Goal: Task Accomplishment & Management: Complete application form

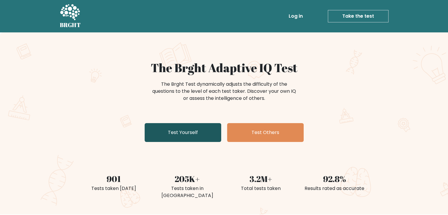
click at [199, 130] on link "Test Yourself" at bounding box center [183, 132] width 77 height 19
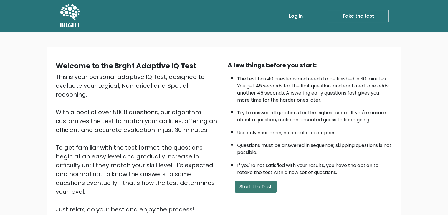
click at [254, 184] on button "Start the Test" at bounding box center [256, 187] width 42 height 12
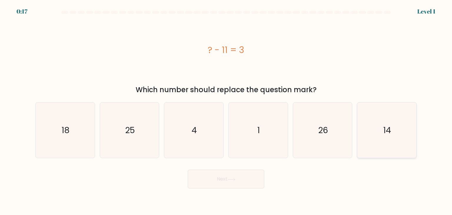
click at [371, 140] on icon "14" at bounding box center [386, 129] width 55 height 55
click at [226, 110] on input "f. 14" at bounding box center [226, 108] width 0 height 3
radio input "true"
click at [242, 183] on button "Next" at bounding box center [226, 179] width 77 height 19
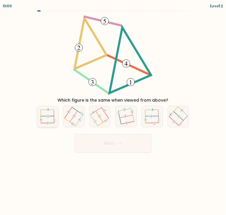
click at [55, 110] on icon at bounding box center [47, 116] width 16 height 17
click at [113, 110] on input "a." at bounding box center [113, 108] width 0 height 3
radio input "true"
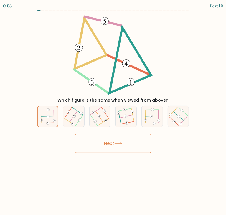
click at [110, 142] on button "Next" at bounding box center [113, 143] width 77 height 19
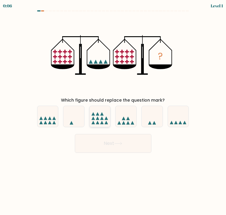
click at [101, 109] on icon at bounding box center [99, 116] width 21 height 17
click at [113, 109] on input "c." at bounding box center [113, 108] width 0 height 3
radio input "true"
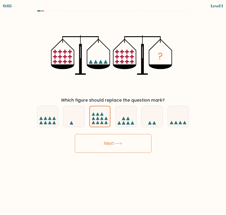
click at [131, 148] on button "Next" at bounding box center [113, 143] width 77 height 19
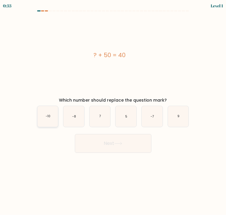
click at [50, 112] on icon "-10" at bounding box center [47, 116] width 21 height 21
click at [113, 110] on input "a. -10" at bounding box center [113, 108] width 0 height 3
radio input "true"
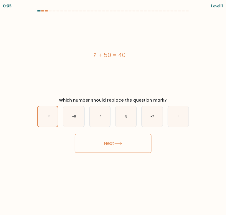
click at [112, 142] on button "Next" at bounding box center [113, 143] width 77 height 19
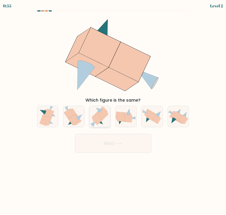
click at [104, 119] on icon at bounding box center [99, 116] width 19 height 21
click at [113, 110] on input "c." at bounding box center [113, 108] width 0 height 3
radio input "true"
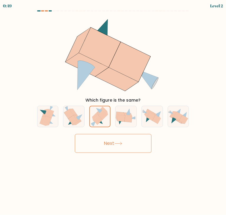
click at [196, 86] on form at bounding box center [113, 81] width 226 height 142
click at [178, 147] on div "Next" at bounding box center [113, 141] width 159 height 23
click at [151, 112] on icon at bounding box center [150, 112] width 7 height 6
click at [113, 110] on input "e." at bounding box center [113, 108] width 0 height 3
radio input "true"
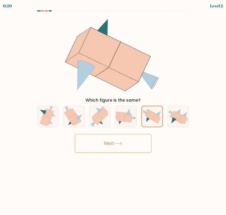
click at [120, 141] on button "Next" at bounding box center [113, 143] width 77 height 19
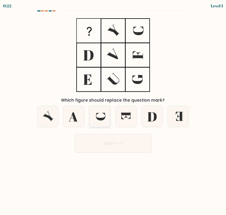
click at [101, 118] on icon at bounding box center [100, 117] width 9 height 8
click at [113, 110] on input "c." at bounding box center [113, 108] width 0 height 3
radio input "true"
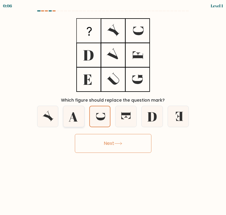
click at [76, 117] on icon at bounding box center [73, 116] width 21 height 21
click at [113, 110] on input "b." at bounding box center [113, 108] width 0 height 3
radio input "true"
click at [111, 138] on button "Next" at bounding box center [113, 143] width 77 height 19
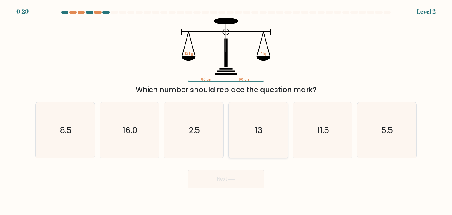
click at [255, 121] on icon "13" at bounding box center [257, 129] width 55 height 55
click at [226, 110] on input "d. 13" at bounding box center [226, 108] width 0 height 3
radio input "true"
click at [232, 176] on button "Next" at bounding box center [226, 179] width 77 height 19
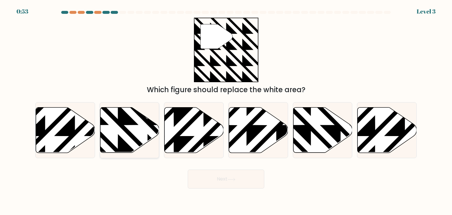
click at [114, 133] on icon at bounding box center [129, 129] width 59 height 45
click at [226, 110] on input "b." at bounding box center [226, 108] width 0 height 3
radio input "true"
click at [223, 170] on button "Next" at bounding box center [226, 179] width 77 height 19
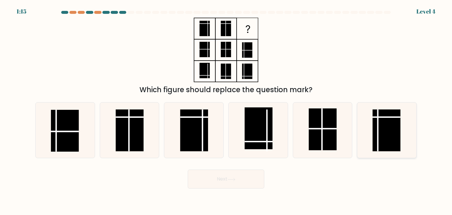
click at [393, 135] on rect at bounding box center [387, 130] width 28 height 42
click at [226, 110] on input "f." at bounding box center [226, 108] width 0 height 3
radio input "true"
click at [237, 184] on button "Next" at bounding box center [226, 179] width 77 height 19
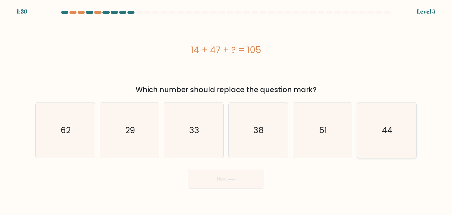
click at [382, 115] on icon "44" at bounding box center [386, 129] width 55 height 55
click at [226, 110] on input "f. 44" at bounding box center [226, 108] width 0 height 3
radio input "true"
click at [247, 179] on button "Next" at bounding box center [226, 179] width 77 height 19
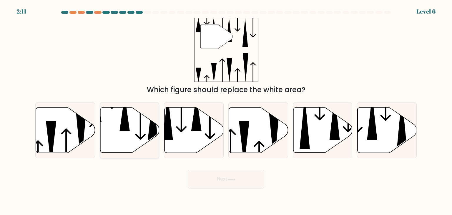
click at [124, 118] on icon at bounding box center [125, 113] width 10 height 36
click at [226, 110] on input "b." at bounding box center [226, 108] width 0 height 3
radio input "true"
click at [232, 182] on button "Next" at bounding box center [226, 179] width 77 height 19
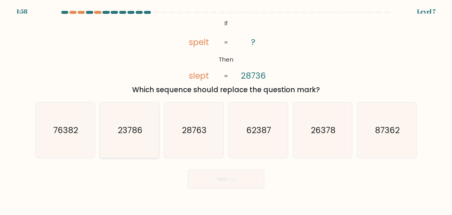
click at [135, 123] on icon "23786" at bounding box center [129, 129] width 55 height 55
click at [226, 110] on input "b. 23786" at bounding box center [226, 108] width 0 height 3
radio input "true"
click at [212, 179] on button "Next" at bounding box center [226, 179] width 77 height 19
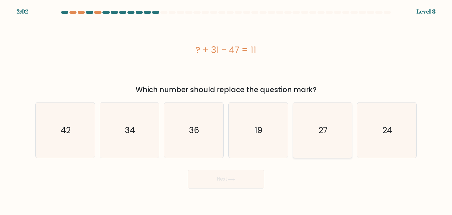
click at [295, 114] on icon "27" at bounding box center [322, 129] width 55 height 55
click at [226, 110] on input "e. 27" at bounding box center [226, 108] width 0 height 3
radio input "true"
click at [230, 179] on icon at bounding box center [232, 179] width 8 height 3
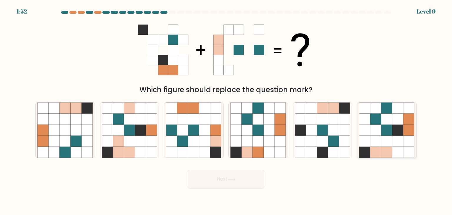
click at [404, 148] on icon at bounding box center [409, 152] width 11 height 11
click at [226, 110] on input "f." at bounding box center [226, 108] width 0 height 3
radio input "true"
click at [243, 184] on button "Next" at bounding box center [226, 179] width 77 height 19
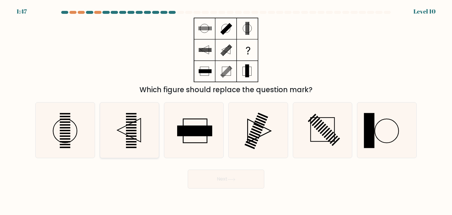
click at [149, 115] on icon at bounding box center [129, 129] width 55 height 55
click at [226, 110] on input "b." at bounding box center [226, 108] width 0 height 3
radio input "true"
click at [281, 140] on icon at bounding box center [257, 129] width 55 height 55
click at [226, 110] on input "d." at bounding box center [226, 108] width 0 height 3
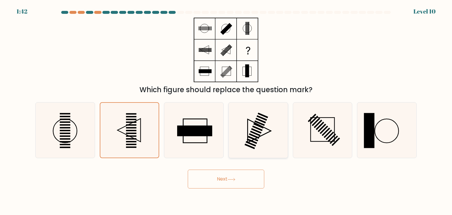
radio input "true"
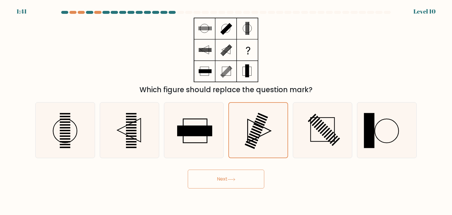
click at [250, 175] on button "Next" at bounding box center [226, 179] width 77 height 19
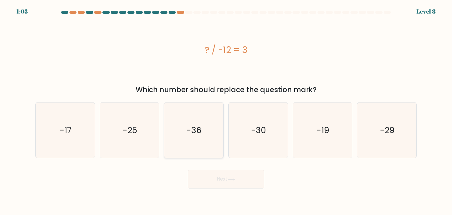
click at [213, 114] on icon "-36" at bounding box center [193, 129] width 55 height 55
click at [226, 110] on input "c. -36" at bounding box center [226, 108] width 0 height 3
radio input "true"
click at [226, 175] on button "Next" at bounding box center [226, 179] width 77 height 19
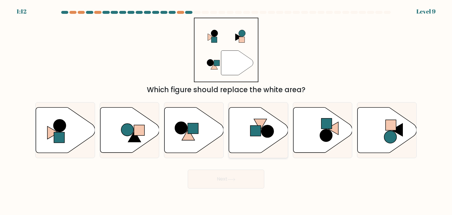
click at [248, 113] on icon at bounding box center [258, 129] width 59 height 45
click at [226, 110] on input "d." at bounding box center [226, 108] width 0 height 3
radio input "true"
click at [151, 135] on icon at bounding box center [129, 129] width 59 height 45
click at [226, 110] on input "b." at bounding box center [226, 108] width 0 height 3
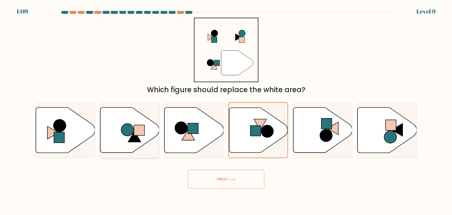
radio input "true"
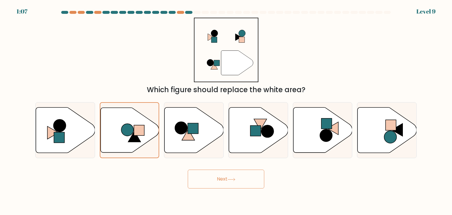
click at [231, 176] on button "Next" at bounding box center [226, 179] width 77 height 19
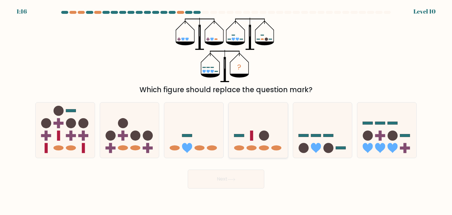
click at [259, 144] on icon at bounding box center [258, 130] width 59 height 49
click at [226, 110] on input "d." at bounding box center [226, 108] width 0 height 3
radio input "true"
click at [327, 147] on circle at bounding box center [328, 148] width 10 height 10
click at [226, 110] on input "e." at bounding box center [226, 108] width 0 height 3
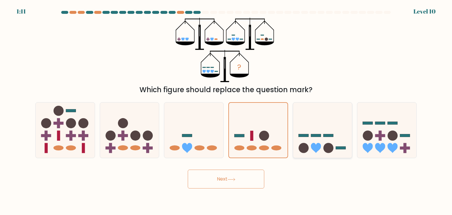
radio input "true"
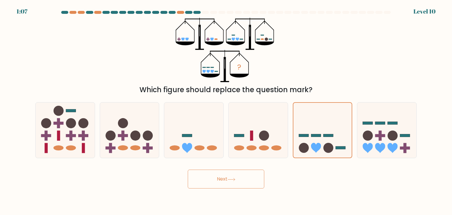
click at [247, 175] on button "Next" at bounding box center [226, 179] width 77 height 19
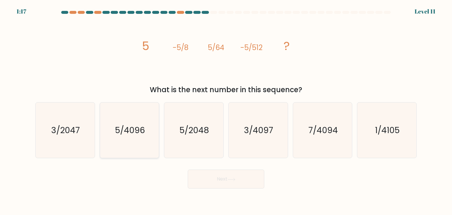
click at [152, 143] on icon "5/4096" at bounding box center [129, 129] width 55 height 55
click at [226, 110] on input "b. 5/4096" at bounding box center [226, 108] width 0 height 3
radio input "true"
click at [225, 175] on button "Next" at bounding box center [226, 179] width 77 height 19
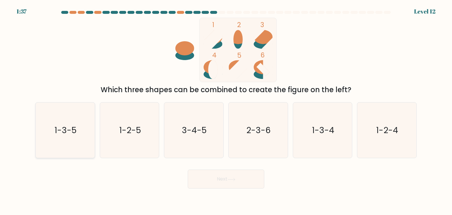
click at [56, 119] on icon "1-3-5" at bounding box center [64, 129] width 55 height 55
click at [226, 110] on input "a. 1-3-5" at bounding box center [226, 108] width 0 height 3
radio input "true"
click at [236, 186] on button "Next" at bounding box center [226, 179] width 77 height 19
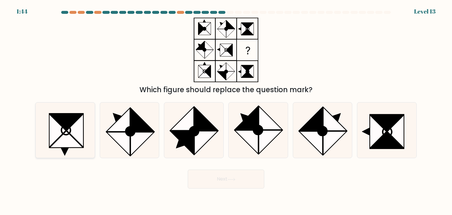
click at [68, 128] on icon at bounding box center [66, 121] width 33 height 16
click at [226, 110] on input "a." at bounding box center [226, 108] width 0 height 3
radio input "true"
click at [214, 147] on icon at bounding box center [193, 129] width 55 height 55
click at [226, 110] on input "c." at bounding box center [226, 108] width 0 height 3
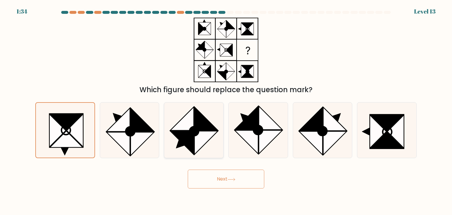
radio input "true"
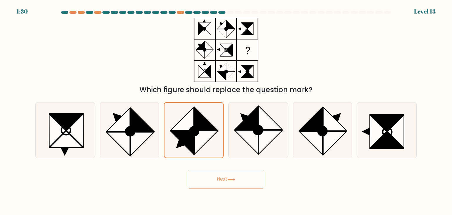
click at [235, 185] on button "Next" at bounding box center [226, 179] width 77 height 19
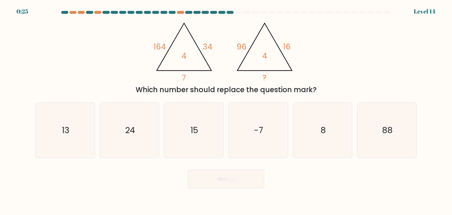
click at [159, 89] on div "Which number should replace the question mark?" at bounding box center [226, 89] width 374 height 11
click at [194, 145] on icon "15" at bounding box center [193, 129] width 55 height 55
click at [226, 110] on input "c. 15" at bounding box center [226, 108] width 0 height 3
radio input "true"
click at [227, 178] on button "Next" at bounding box center [226, 179] width 77 height 19
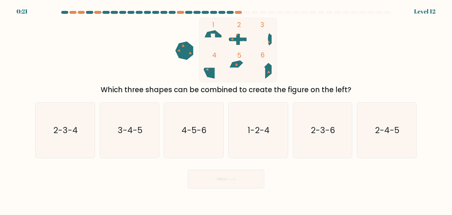
click at [123, 79] on div "1 2 3 4 5 6 Which three shapes can be combined to create the figure on the left?" at bounding box center [226, 56] width 389 height 77
click at [198, 130] on text "4-5-6" at bounding box center [194, 130] width 25 height 12
click at [226, 110] on input "c. 4-5-6" at bounding box center [226, 108] width 0 height 3
radio input "true"
click at [210, 177] on button "Next" at bounding box center [226, 179] width 77 height 19
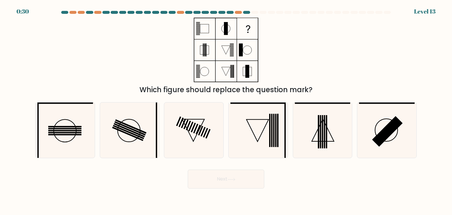
click at [149, 177] on div "Next" at bounding box center [226, 176] width 389 height 23
click at [264, 148] on icon at bounding box center [257, 129] width 55 height 55
click at [226, 110] on input "d." at bounding box center [226, 108] width 0 height 3
radio input "true"
click at [253, 182] on button "Next" at bounding box center [226, 179] width 77 height 19
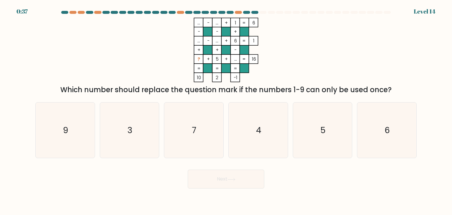
click at [172, 82] on div "... - ... + 1 6 - - + ... - ... + 6 1 + + - ? + 5 + ... = 16 = = = = 10 2 -1 = …" at bounding box center [226, 56] width 389 height 77
click at [67, 137] on icon "9" at bounding box center [64, 129] width 55 height 55
click at [226, 110] on input "a. 9" at bounding box center [226, 108] width 0 height 3
radio input "true"
click at [232, 183] on button "Next" at bounding box center [226, 179] width 77 height 19
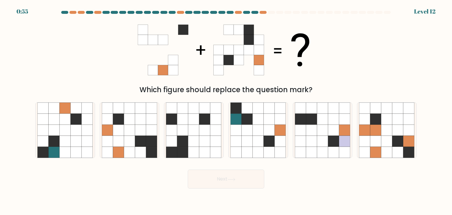
click at [199, 21] on icon at bounding box center [226, 50] width 177 height 64
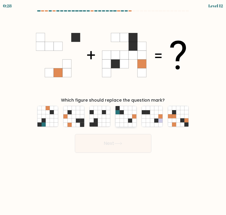
click at [136, 123] on icon at bounding box center [134, 124] width 4 height 4
click at [113, 110] on input "d." at bounding box center [113, 108] width 0 height 3
radio input "true"
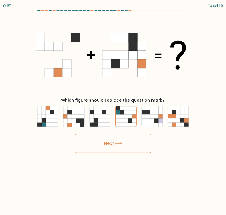
click at [124, 150] on button "Next" at bounding box center [113, 143] width 77 height 19
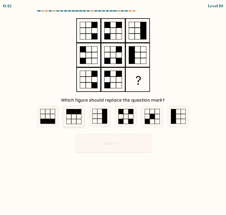
click at [76, 117] on rect at bounding box center [74, 116] width 5 height 5
click at [113, 110] on input "b." at bounding box center [113, 108] width 0 height 3
radio input "true"
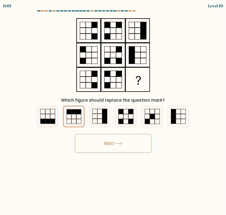
click at [114, 143] on button "Next" at bounding box center [113, 143] width 77 height 19
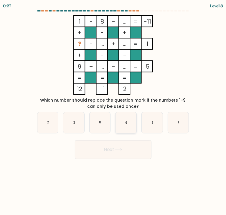
click at [125, 124] on text "6" at bounding box center [126, 122] width 2 height 4
click at [113, 110] on input "d. 6" at bounding box center [113, 108] width 0 height 3
radio input "true"
click at [127, 155] on button "Next" at bounding box center [113, 149] width 77 height 19
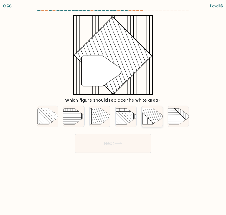
click at [150, 126] on div at bounding box center [151, 116] width 21 height 21
click at [113, 110] on input "e." at bounding box center [113, 108] width 0 height 3
radio input "true"
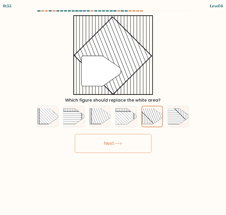
click at [126, 149] on button "Next" at bounding box center [113, 143] width 77 height 19
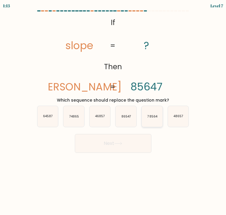
click at [144, 111] on icon "78564" at bounding box center [152, 116] width 21 height 21
click at [113, 110] on input "e. 78564" at bounding box center [113, 108] width 0 height 3
radio input "true"
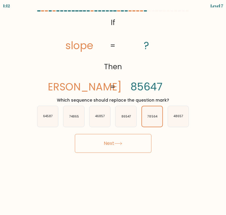
click at [138, 148] on button "Next" at bounding box center [113, 143] width 77 height 19
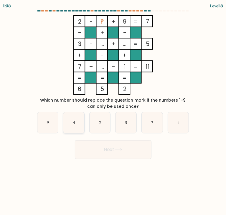
click at [75, 124] on text "4" at bounding box center [74, 122] width 2 height 4
click at [113, 110] on input "b. 4" at bounding box center [113, 108] width 0 height 3
radio input "true"
click at [111, 145] on button "Next" at bounding box center [113, 149] width 77 height 19
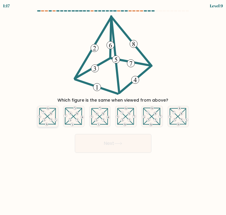
click at [57, 113] on icon at bounding box center [47, 116] width 21 height 20
click at [113, 110] on input "a." at bounding box center [113, 108] width 0 height 3
radio input "true"
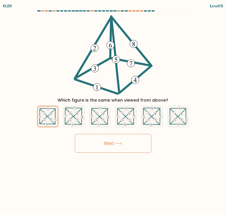
click at [143, 136] on button "Next" at bounding box center [113, 143] width 77 height 19
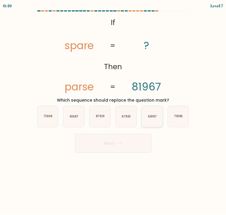
click at [154, 122] on icon "68197" at bounding box center [152, 116] width 21 height 21
click at [113, 110] on input "e. 68197" at bounding box center [113, 108] width 0 height 3
radio input "true"
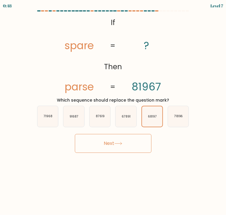
click at [140, 142] on button "Next" at bounding box center [113, 143] width 77 height 19
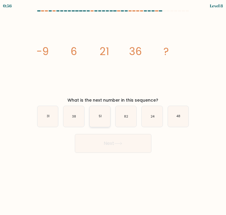
click at [97, 115] on icon "51" at bounding box center [99, 116] width 21 height 21
click at [113, 110] on input "c. 51" at bounding box center [113, 108] width 0 height 3
radio input "true"
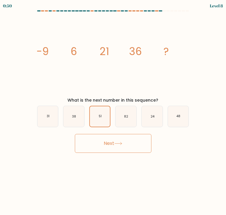
click at [137, 139] on button "Next" at bounding box center [113, 143] width 77 height 19
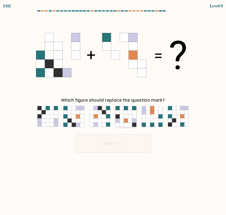
click at [128, 123] on icon at bounding box center [130, 124] width 4 height 4
click at [113, 110] on input "d." at bounding box center [113, 108] width 0 height 3
radio input "true"
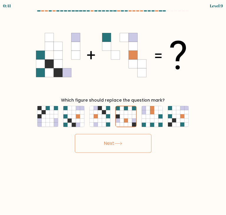
click at [132, 140] on button "Next" at bounding box center [113, 143] width 77 height 19
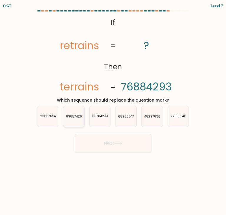
click at [75, 113] on icon "89837426" at bounding box center [73, 116] width 21 height 21
click at [113, 110] on input "b. 89837426" at bounding box center [113, 108] width 0 height 3
radio input "true"
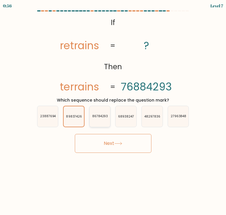
click at [98, 117] on text "86784293" at bounding box center [100, 116] width 16 height 4
click at [113, 110] on input "c. 86784293" at bounding box center [113, 108] width 0 height 3
radio input "true"
click at [135, 142] on button "Next" at bounding box center [113, 143] width 77 height 19
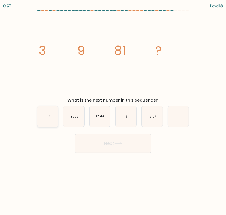
click at [56, 118] on icon "6561" at bounding box center [47, 116] width 21 height 21
click at [113, 110] on input "a. 6561" at bounding box center [113, 108] width 0 height 3
radio input "true"
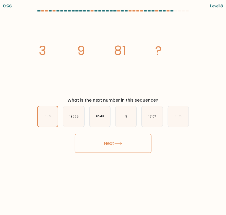
click at [114, 135] on button "Next" at bounding box center [113, 143] width 77 height 19
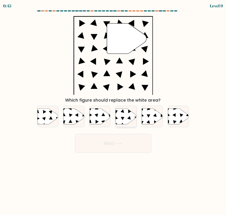
click at [131, 121] on icon at bounding box center [126, 116] width 21 height 16
click at [113, 110] on input "d." at bounding box center [113, 108] width 0 height 3
radio input "true"
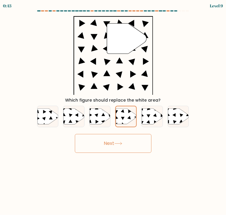
click at [119, 140] on button "Next" at bounding box center [113, 143] width 77 height 19
click at [135, 146] on button "Next" at bounding box center [113, 143] width 77 height 19
click at [108, 150] on button "Next" at bounding box center [113, 143] width 77 height 19
click at [120, 143] on icon at bounding box center [117, 143] width 7 height 3
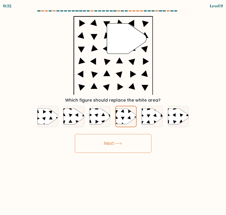
click at [120, 143] on icon at bounding box center [117, 143] width 7 height 3
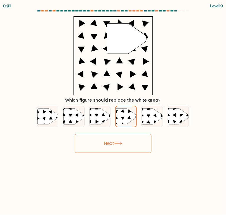
click at [120, 143] on icon at bounding box center [117, 143] width 7 height 3
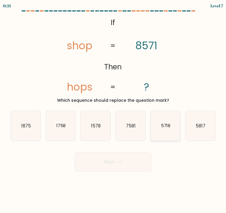
click at [166, 124] on text "5718" at bounding box center [166, 125] width 10 height 6
click at [113, 109] on input "e. 5718" at bounding box center [113, 107] width 0 height 3
radio input "true"
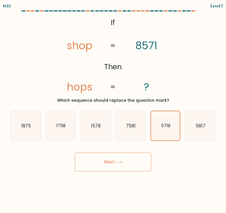
click at [136, 153] on button "Next" at bounding box center [113, 161] width 77 height 19
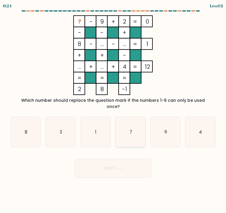
click at [135, 132] on icon "7" at bounding box center [131, 132] width 30 height 30
click at [113, 109] on input "d. 7" at bounding box center [113, 107] width 0 height 3
radio input "true"
click at [136, 163] on button "Next" at bounding box center [113, 167] width 77 height 19
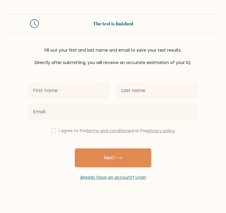
click at [85, 91] on input "text" at bounding box center [68, 90] width 81 height 16
type input "[PERSON_NAME]"
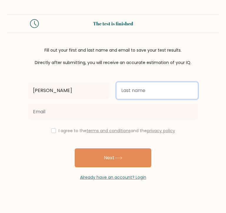
click at [130, 96] on input "text" at bounding box center [157, 90] width 81 height 16
type input "Avanceña"
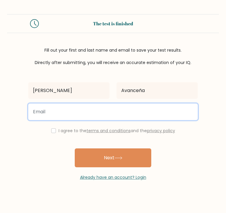
click at [104, 115] on input "email" at bounding box center [113, 111] width 170 height 16
type input "[EMAIL_ADDRESS][DOMAIN_NAME]"
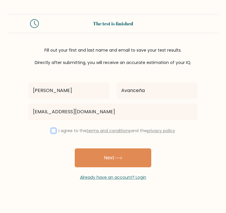
click at [53, 131] on input "checkbox" at bounding box center [53, 130] width 5 height 5
checkbox input "true"
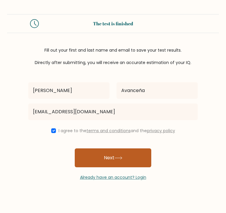
click at [114, 157] on button "Next" at bounding box center [113, 157] width 77 height 19
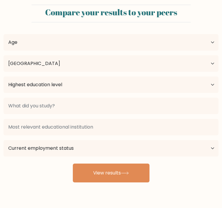
select select "PH"
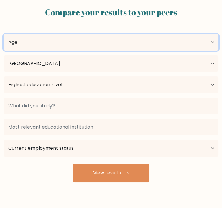
click at [80, 51] on select "Age Under [DEMOGRAPHIC_DATA] [DEMOGRAPHIC_DATA] [DEMOGRAPHIC_DATA] [DEMOGRAPHIC…" at bounding box center [111, 42] width 215 height 16
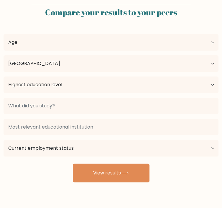
click at [121, 51] on div "[PERSON_NAME] Age Under [DEMOGRAPHIC_DATA] [DEMOGRAPHIC_DATA] [DEMOGRAPHIC_DATA…" at bounding box center [111, 104] width 222 height 155
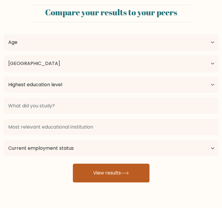
click at [108, 168] on button "View results" at bounding box center [111, 173] width 77 height 19
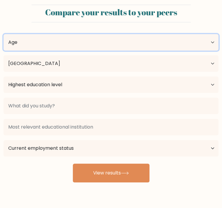
click at [77, 51] on select "Age Under 18 years old 18-24 years old 25-34 years old 35-44 years old 45-54 ye…" at bounding box center [111, 42] width 215 height 16
select select "18_24"
click at [4, 51] on select "Age Under 18 years old 18-24 years old 25-34 years old 35-44 years old 45-54 ye…" at bounding box center [111, 42] width 215 height 16
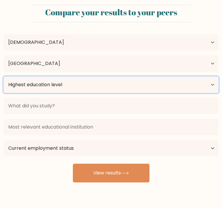
click at [72, 93] on select "Highest education level No schooling Primary Lower Secondary Upper Secondary Oc…" at bounding box center [111, 85] width 215 height 16
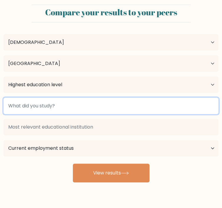
click at [150, 109] on input at bounding box center [111, 106] width 215 height 16
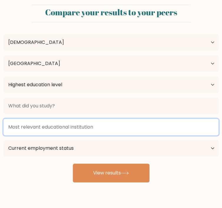
click at [74, 130] on input at bounding box center [111, 127] width 215 height 16
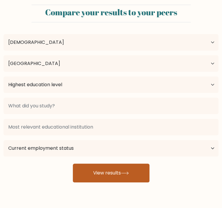
click at [109, 164] on button "View results" at bounding box center [111, 173] width 77 height 19
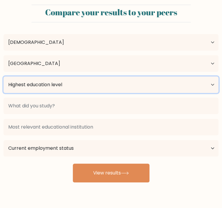
click at [92, 93] on select "Highest education level No schooling Primary Lower Secondary Upper Secondary Oc…" at bounding box center [111, 85] width 215 height 16
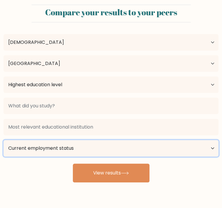
click at [153, 140] on select "Current employment status Employed Student Retired Other / prefer not to answer" at bounding box center [111, 148] width 215 height 16
select select "other"
click at [118, 140] on select "Current employment status Employed Student Retired Other / prefer not to answer" at bounding box center [111, 148] width 215 height 16
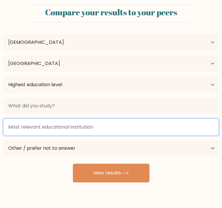
click at [80, 135] on input at bounding box center [111, 127] width 215 height 16
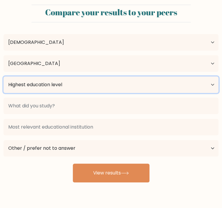
click at [98, 93] on select "Highest education level No schooling Primary Lower Secondary Upper Secondary Oc…" at bounding box center [111, 85] width 215 height 16
select select "upper_secondary"
click at [4, 93] on select "Highest education level No schooling Primary Lower Secondary Upper Secondary Oc…" at bounding box center [111, 85] width 215 height 16
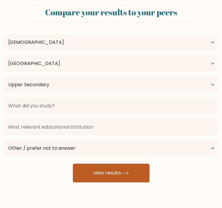
click at [109, 164] on button "View results" at bounding box center [111, 173] width 77 height 19
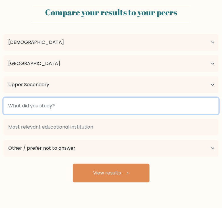
click at [150, 107] on input at bounding box center [111, 106] width 215 height 16
type input "STEM"
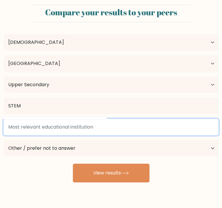
click at [92, 131] on input at bounding box center [111, 127] width 215 height 16
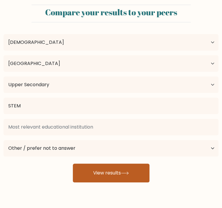
click at [109, 167] on button "View results" at bounding box center [111, 173] width 77 height 19
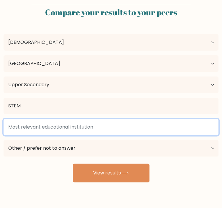
click at [90, 132] on input at bounding box center [111, 127] width 215 height 16
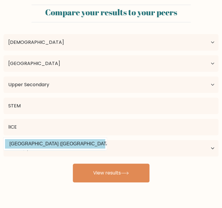
click at [88, 152] on div "Kate Avanceña Age Under 18 years old 18-24 years old 25-34 years old 35-44 year…" at bounding box center [111, 104] width 222 height 155
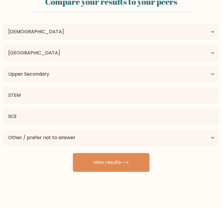
scroll to position [11, 4]
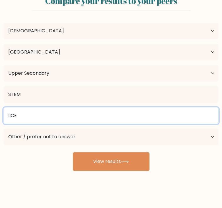
click at [57, 122] on input "lICE" at bounding box center [111, 115] width 215 height 16
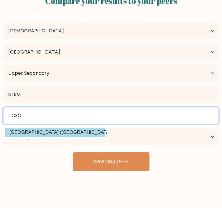
type input "LICEO"
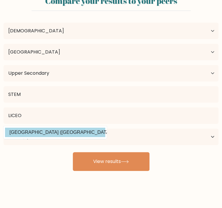
click at [79, 137] on div "Kate Avanceña Age Under 18 years old 18-24 years old 25-34 years old 35-44 year…" at bounding box center [111, 93] width 222 height 155
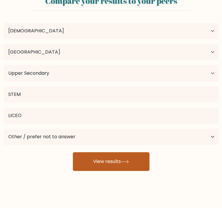
click at [97, 154] on button "View results" at bounding box center [111, 161] width 77 height 19
